Goal: Find specific page/section: Find specific page/section

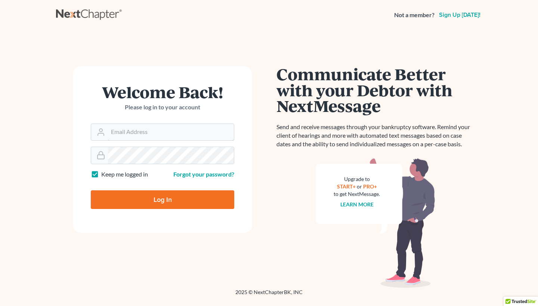
type input "[EMAIL_ADDRESS][DOMAIN_NAME]"
click at [162, 199] on input "Log In" at bounding box center [162, 199] width 143 height 19
type input "Thinking..."
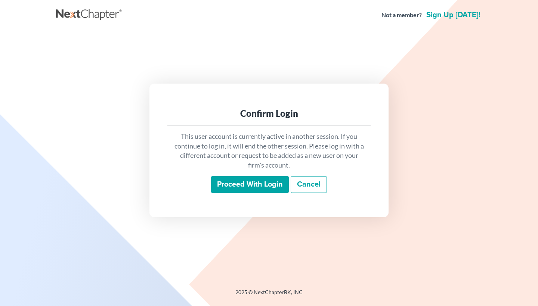
click at [254, 191] on input "Proceed with login" at bounding box center [250, 184] width 78 height 17
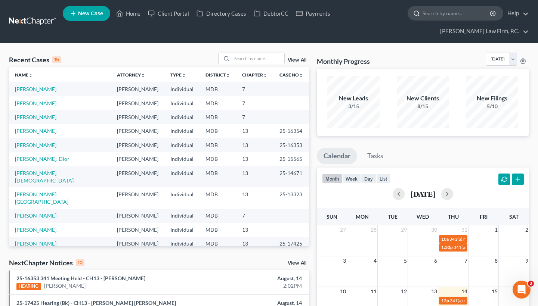
click at [435, 10] on input "search" at bounding box center [456, 13] width 68 height 14
paste input "[PERSON_NAME][GEOGRAPHIC_DATA]"
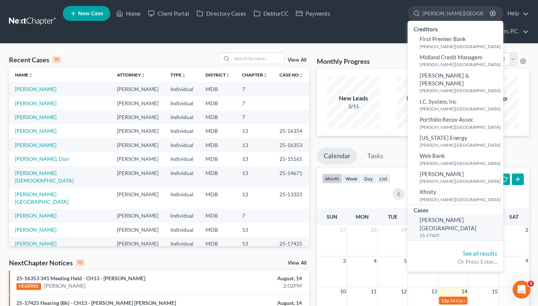
type input "[PERSON_NAME][GEOGRAPHIC_DATA]"
click at [432, 217] on span "[PERSON_NAME][GEOGRAPHIC_DATA]" at bounding box center [447, 224] width 57 height 15
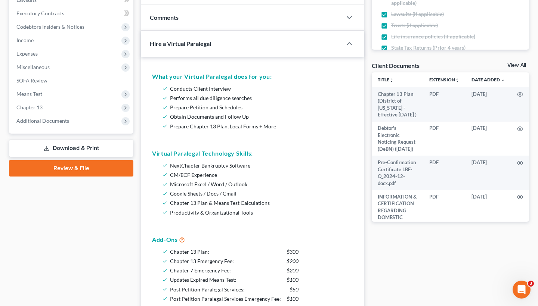
scroll to position [233, 0]
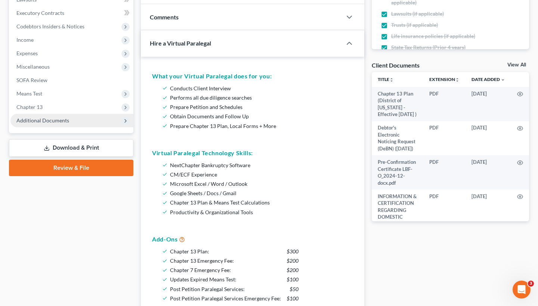
click at [54, 119] on span "Additional Documents" at bounding box center [42, 120] width 53 height 6
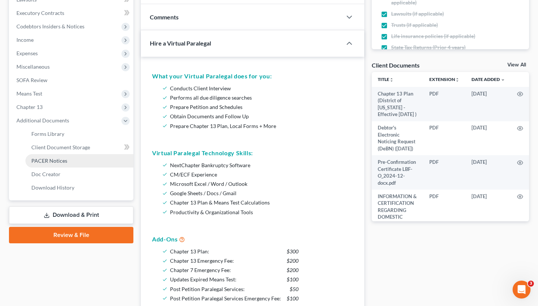
click at [55, 164] on link "PACER Notices" at bounding box center [79, 160] width 108 height 13
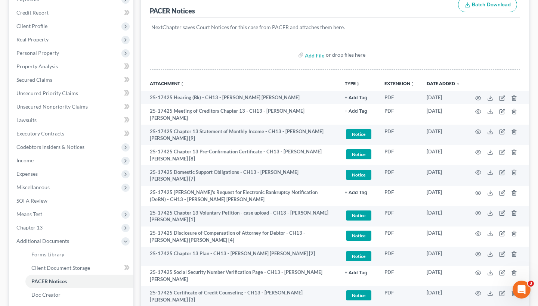
scroll to position [116, 0]
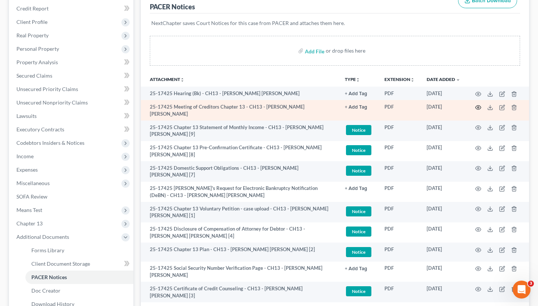
click at [478, 106] on icon "button" at bounding box center [478, 108] width 6 height 6
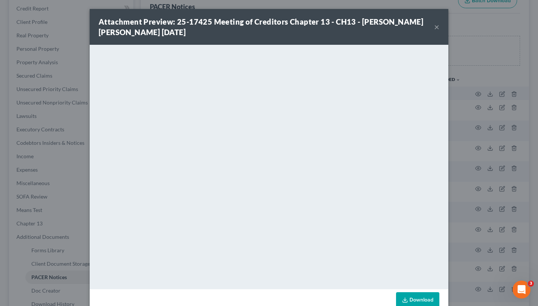
click at [435, 27] on button "×" at bounding box center [436, 26] width 5 height 9
